Goal: Navigation & Orientation: Find specific page/section

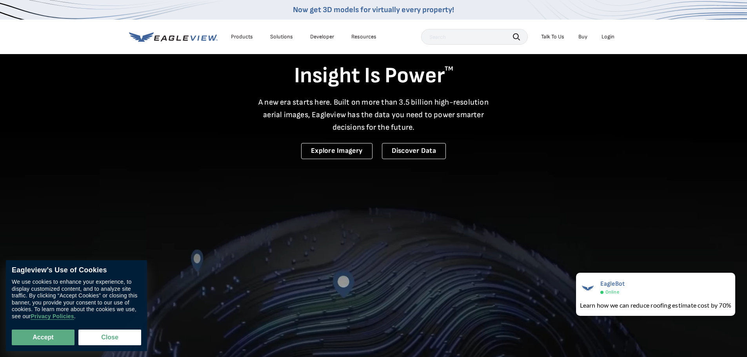
scroll to position [39, 0]
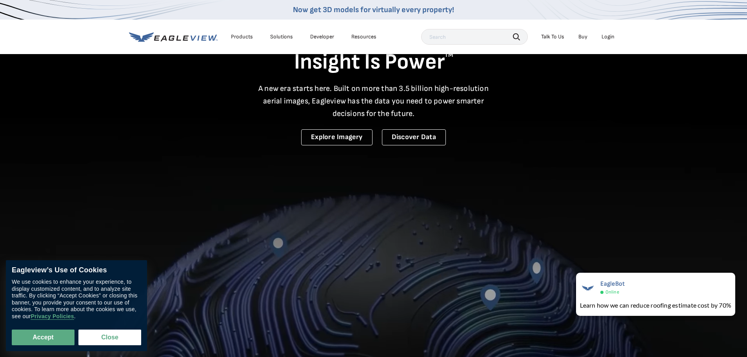
click at [283, 35] on div "Solutions" at bounding box center [281, 36] width 23 height 7
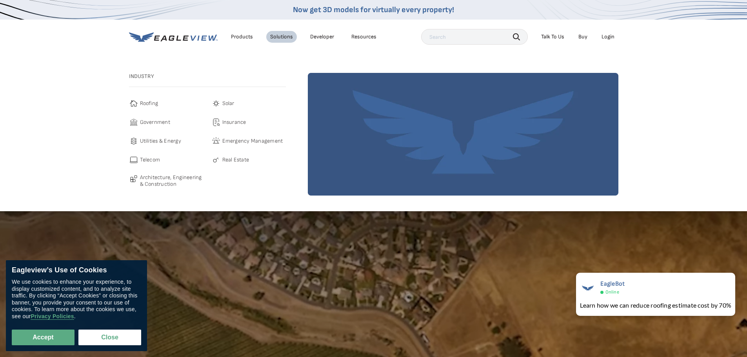
click at [154, 120] on span "Government" at bounding box center [155, 122] width 30 height 9
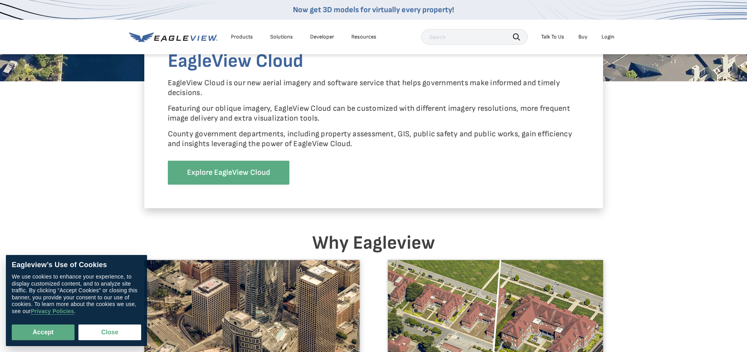
scroll to position [902, 0]
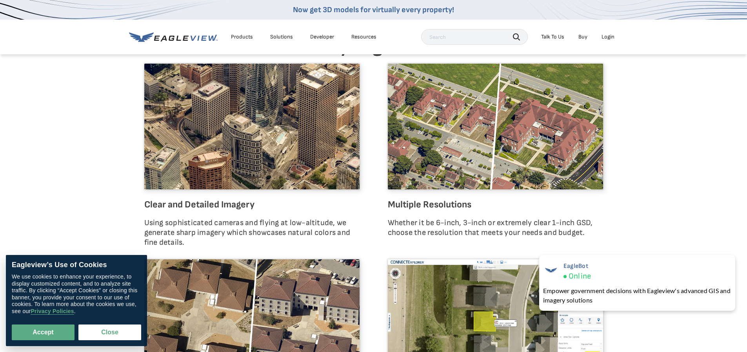
click at [320, 36] on link "Developer" at bounding box center [322, 36] width 24 height 7
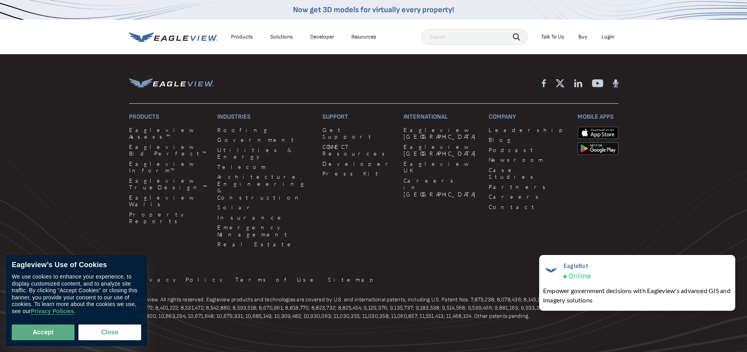
scroll to position [2387, 0]
click at [489, 191] on link "Careers" at bounding box center [528, 194] width 79 height 7
